Goal: Navigation & Orientation: Find specific page/section

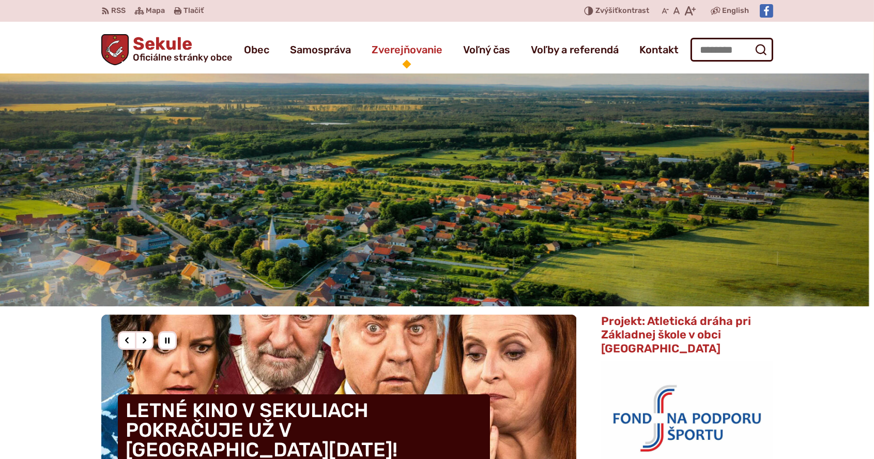
click at [409, 51] on span "Zverejňovanie" at bounding box center [407, 49] width 71 height 29
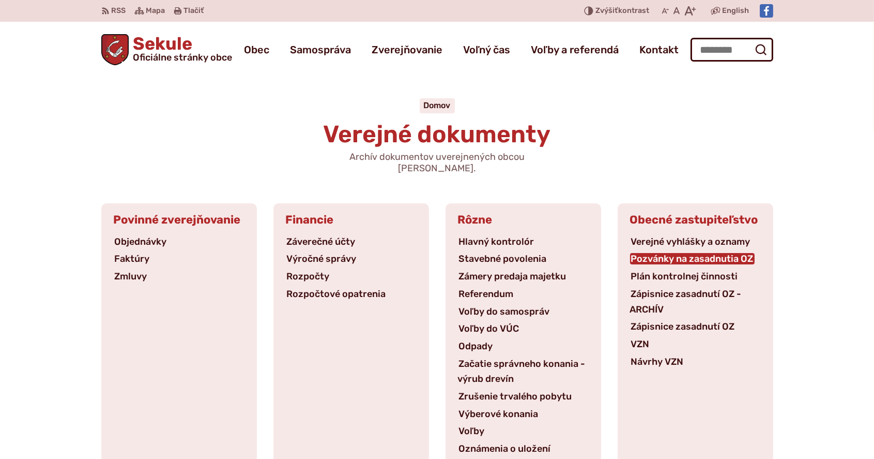
click at [713, 253] on link "Pozvánky na zasadnutia OZ" at bounding box center [692, 258] width 125 height 11
